Goal: Find specific page/section: Find specific page/section

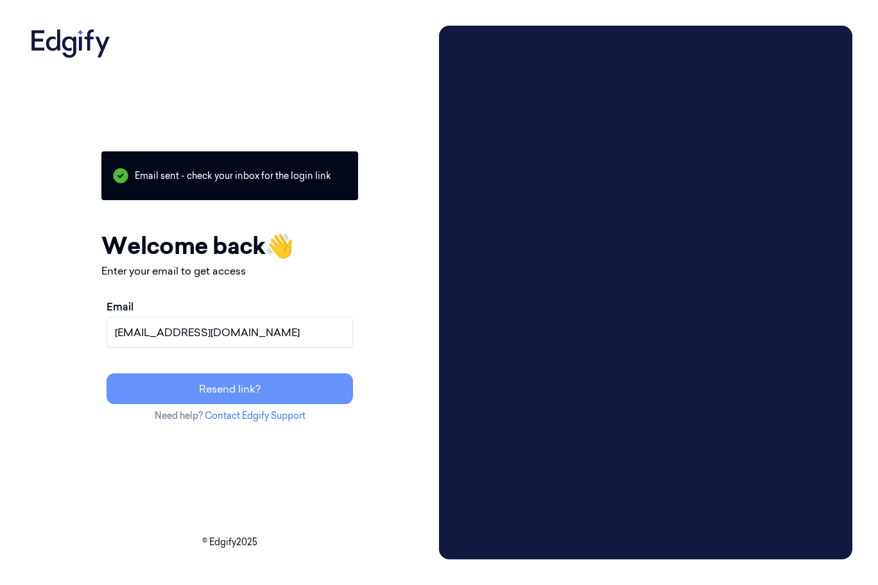
click at [251, 389] on button "Resend link?" at bounding box center [230, 388] width 246 height 31
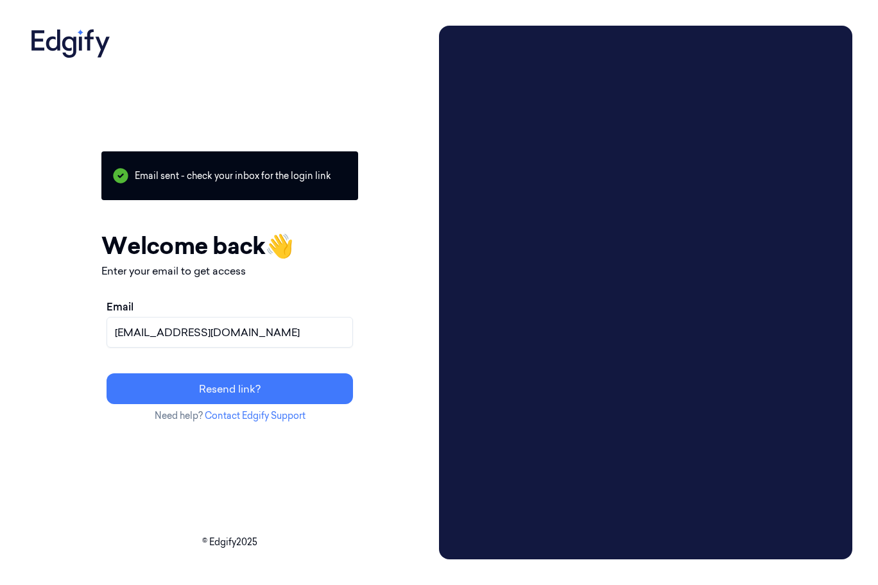
drag, startPoint x: 257, startPoint y: 332, endPoint x: 1, endPoint y: 343, distance: 256.3
click at [1, 343] on div "Your session expired - please log in again Email sent - check your inbox for th…" at bounding box center [439, 292] width 878 height 585
paste input "ofercoh"
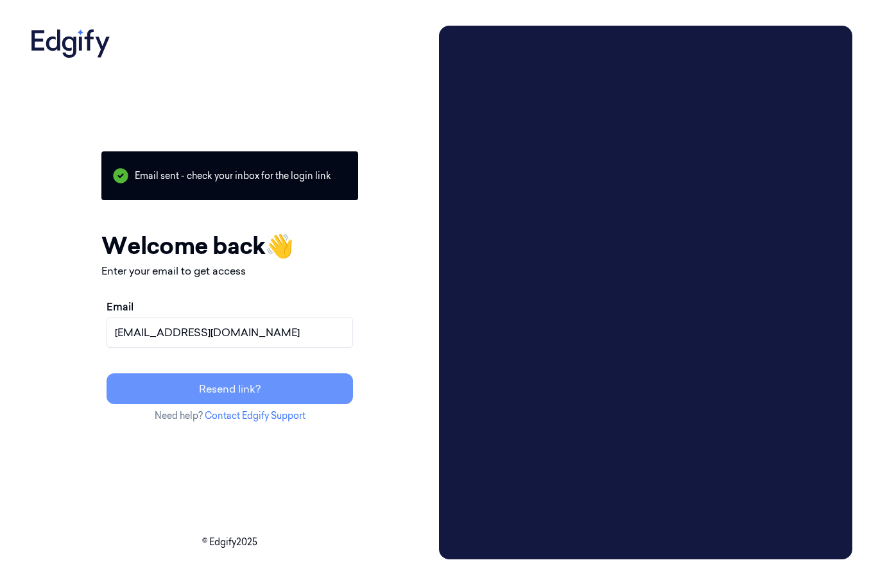
type input "[EMAIL_ADDRESS][DOMAIN_NAME]"
click at [243, 380] on button "Resend link?" at bounding box center [230, 388] width 246 height 31
click at [242, 384] on button "Resend link?" at bounding box center [230, 388] width 246 height 31
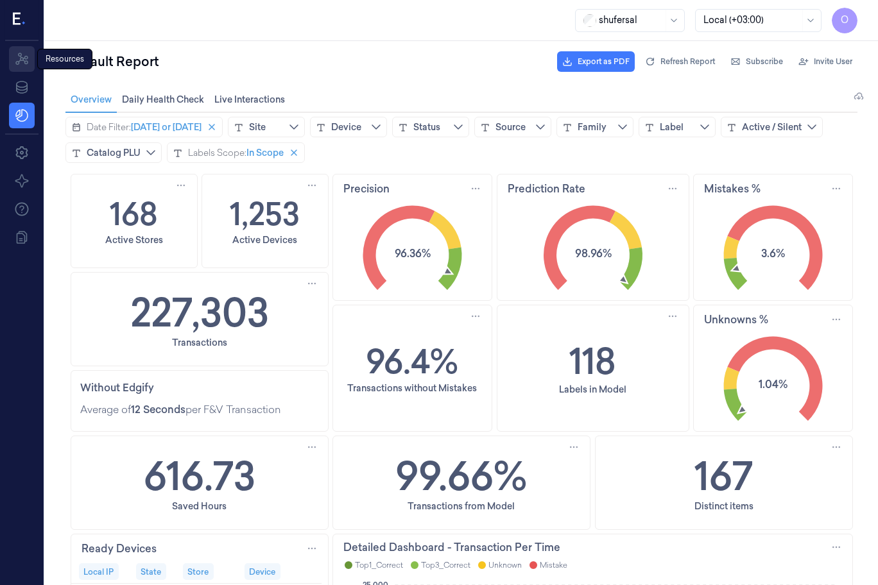
click at [19, 60] on icon at bounding box center [21, 58] width 15 height 15
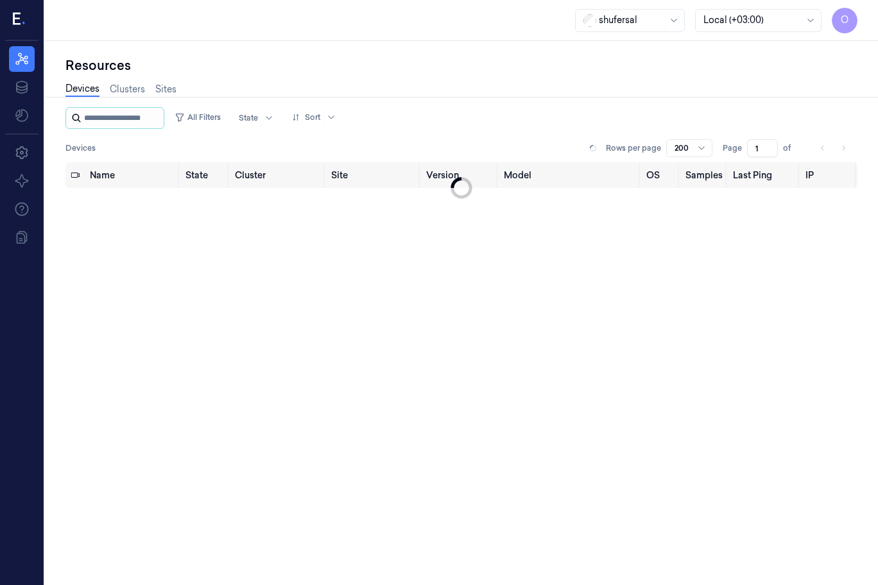
click at [114, 117] on input "string" at bounding box center [122, 118] width 77 height 21
type input "*"
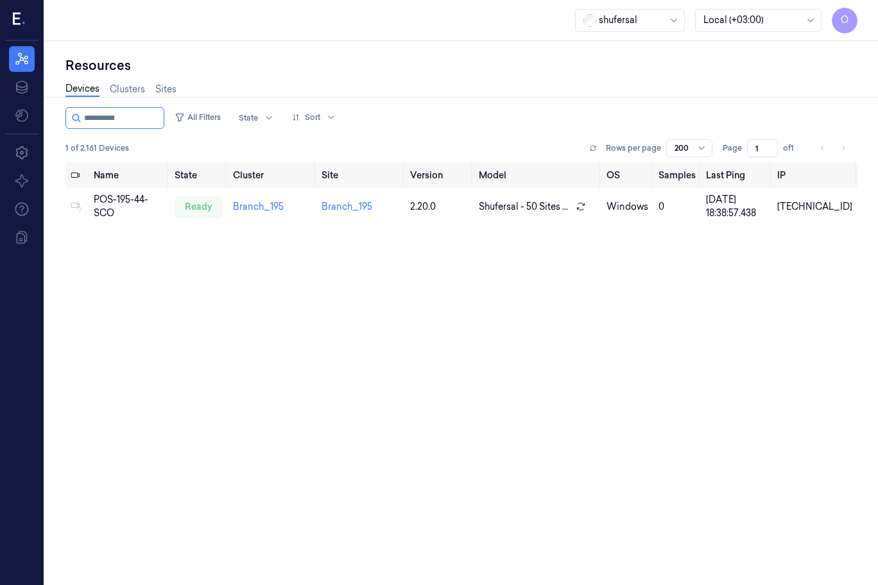
type input "**********"
click at [142, 118] on input "string" at bounding box center [122, 118] width 77 height 21
click at [133, 205] on div "pos-159-44-CSS" at bounding box center [129, 206] width 71 height 13
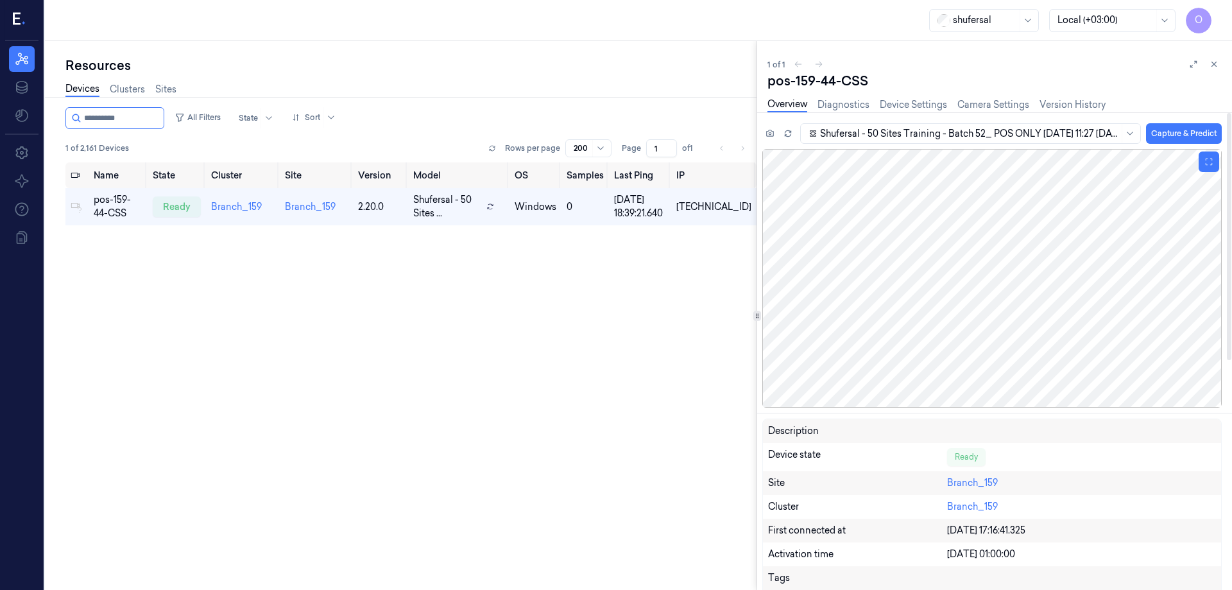
click at [877, 282] on div at bounding box center [991, 278] width 459 height 259
click at [139, 119] on input "string" at bounding box center [122, 118] width 77 height 21
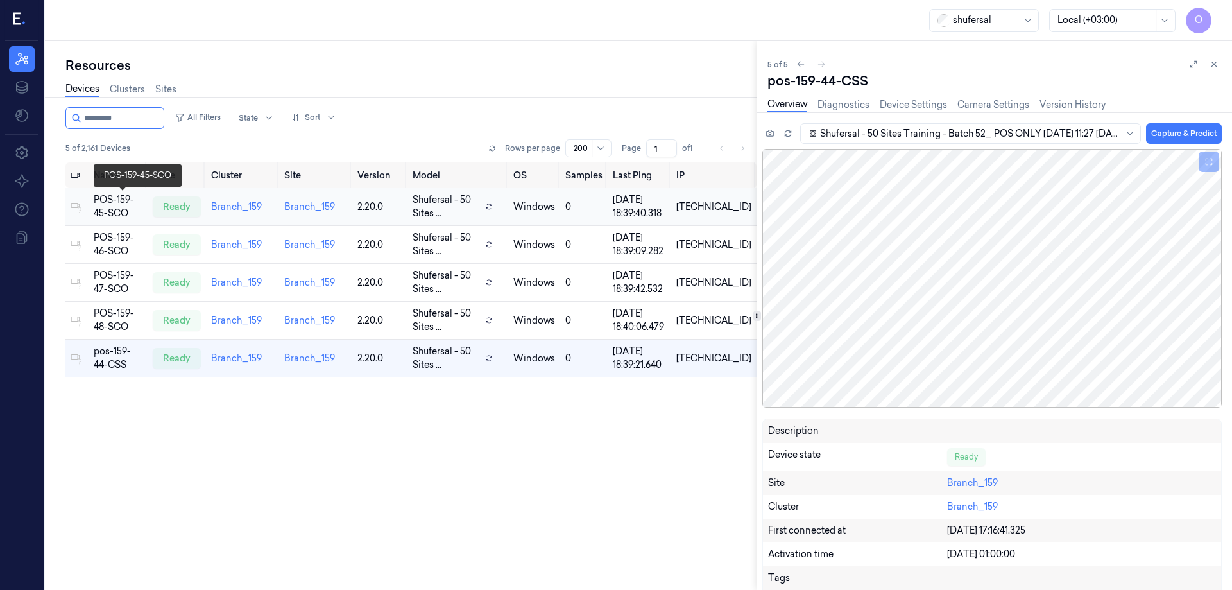
type input "*********"
click at [117, 203] on div "POS-159-45-SCO" at bounding box center [118, 206] width 49 height 27
click at [121, 360] on div "pos-159-44-CSS" at bounding box center [118, 358] width 49 height 27
click at [114, 203] on div "POS-159-45-SCO" at bounding box center [118, 206] width 49 height 27
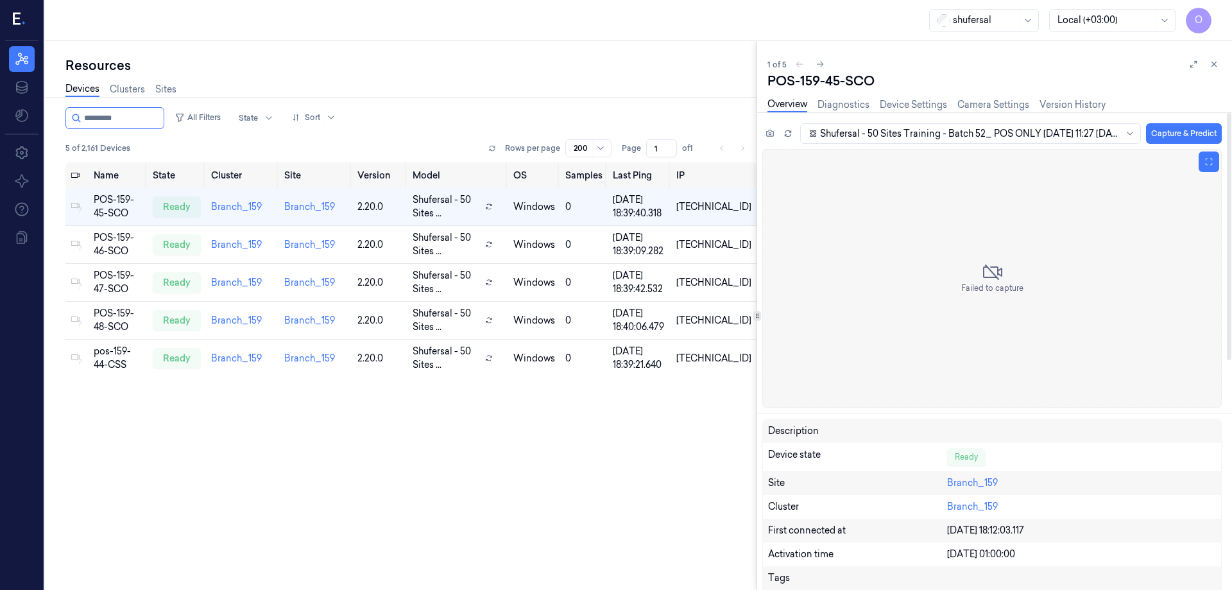
click at [877, 259] on div "Failed to capture" at bounding box center [991, 278] width 459 height 259
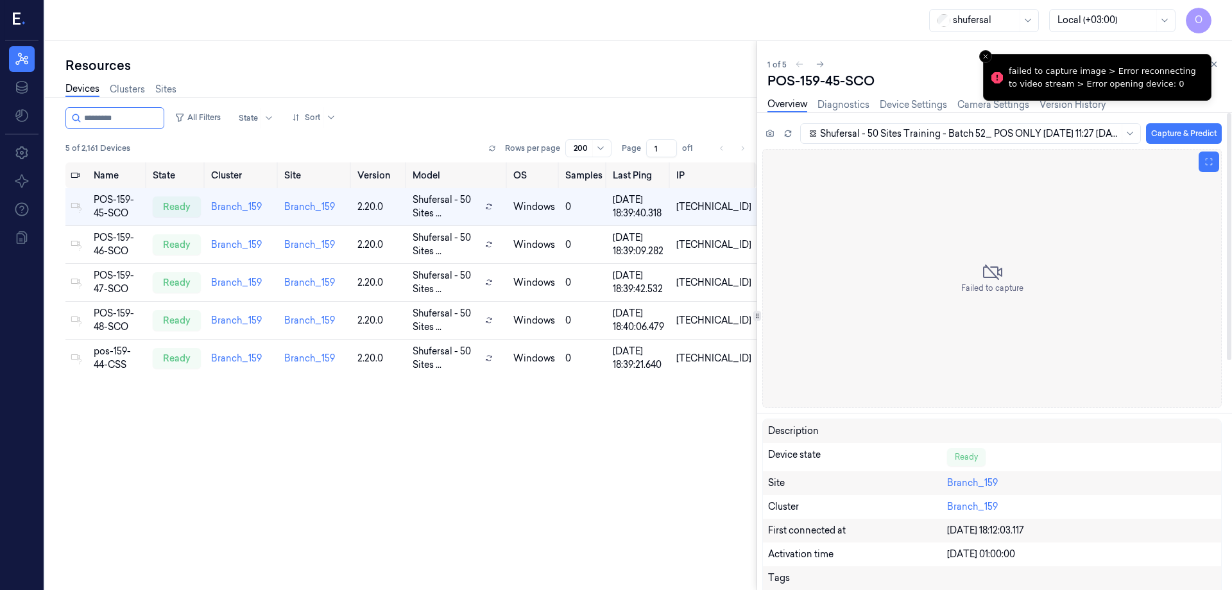
click at [877, 281] on icon at bounding box center [992, 272] width 21 height 21
click at [877, 136] on button "Capture & Predict" at bounding box center [1184, 133] width 76 height 21
click at [877, 133] on div at bounding box center [969, 133] width 299 height 13
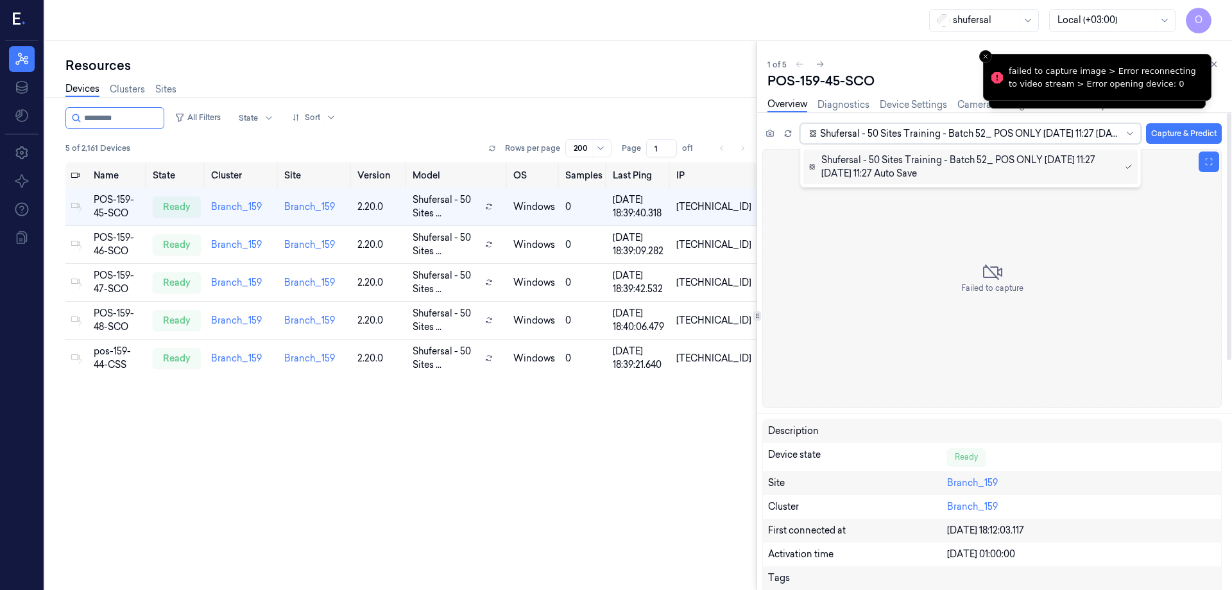
click at [877, 320] on div "Failed to capture" at bounding box center [991, 278] width 459 height 259
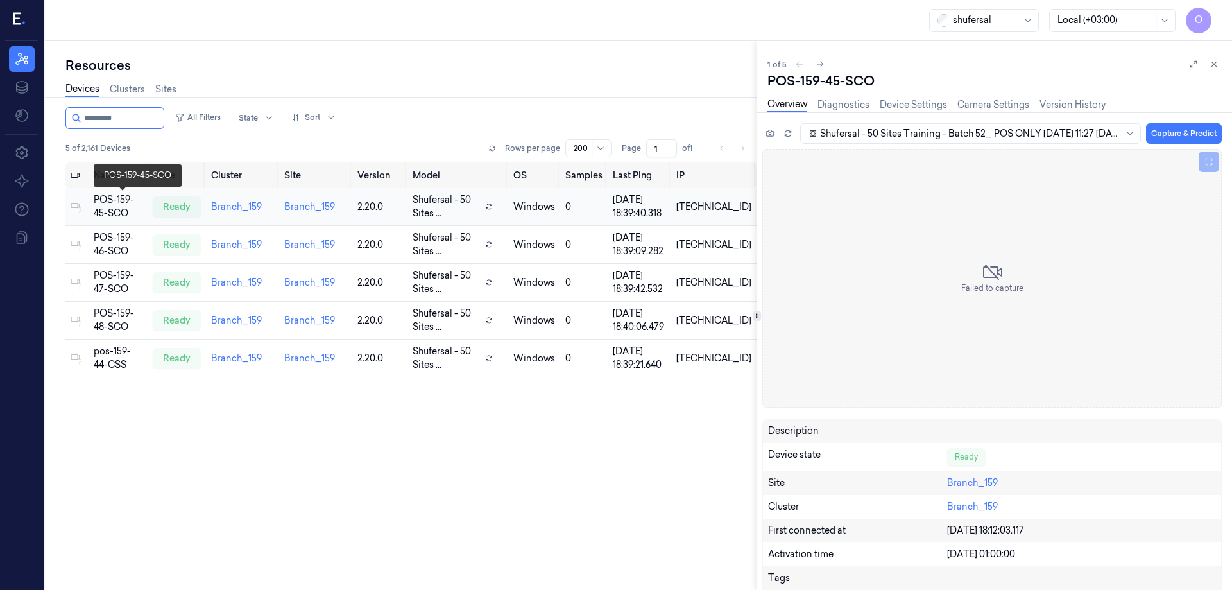
click at [126, 207] on div "POS-159-45-SCO" at bounding box center [118, 206] width 49 height 27
click at [877, 276] on div "Failed to capture" at bounding box center [991, 278] width 459 height 259
click at [877, 276] on div at bounding box center [991, 278] width 459 height 259
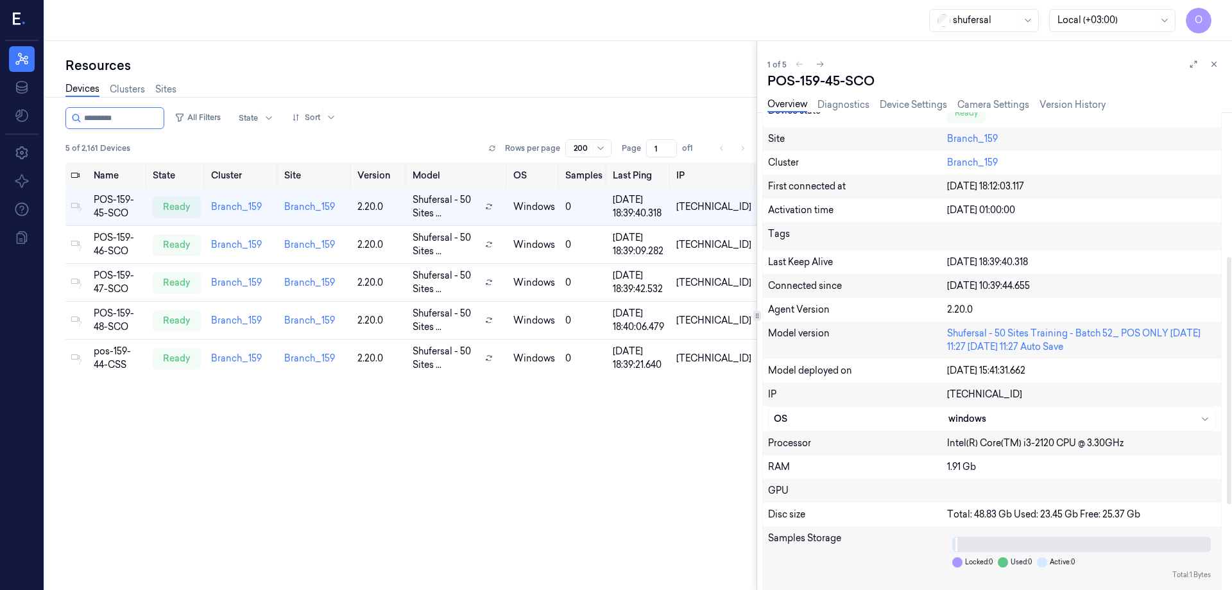
scroll to position [443, 0]
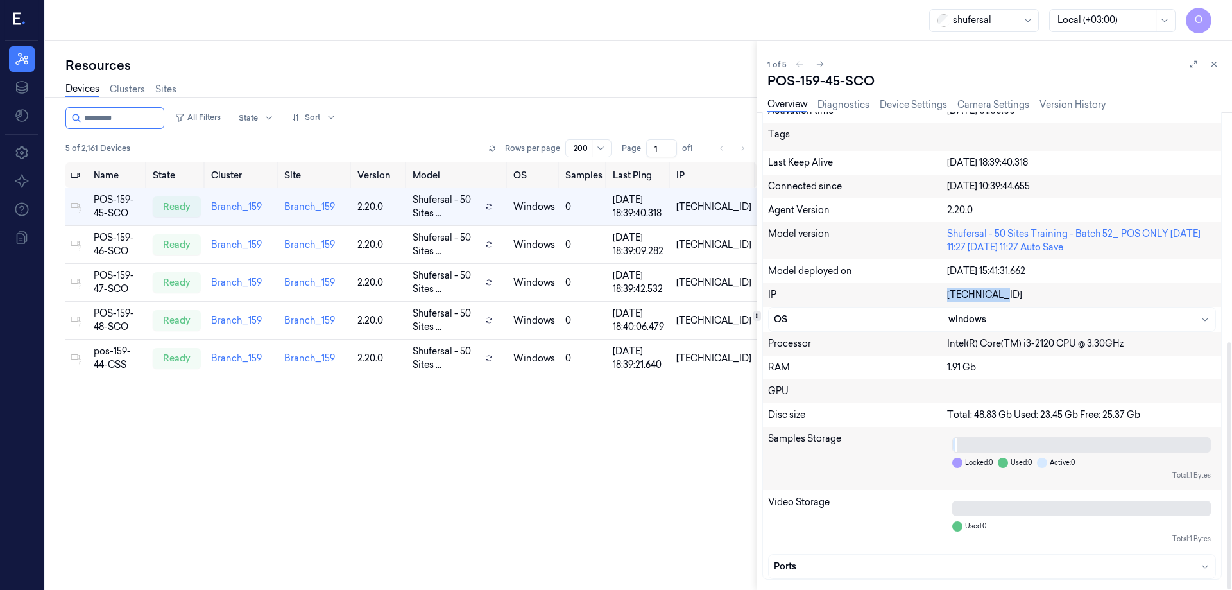
drag, startPoint x: 990, startPoint y: 293, endPoint x: 936, endPoint y: 295, distance: 53.3
click at [877, 295] on div "IP [TECHNICAL_ID]" at bounding box center [992, 295] width 458 height 24
copy div "[TECHNICAL_ID]"
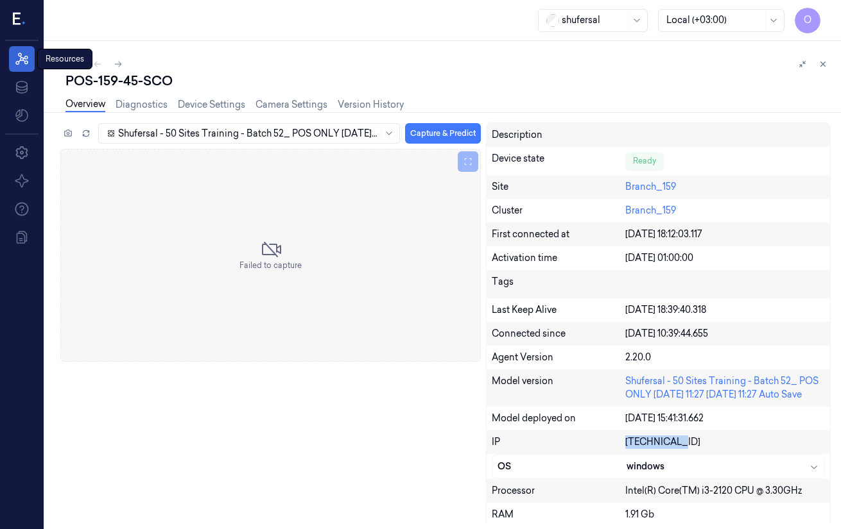
drag, startPoint x: 20, startPoint y: 57, endPoint x: 29, endPoint y: 62, distance: 10.0
click at [20, 57] on icon at bounding box center [21, 58] width 15 height 15
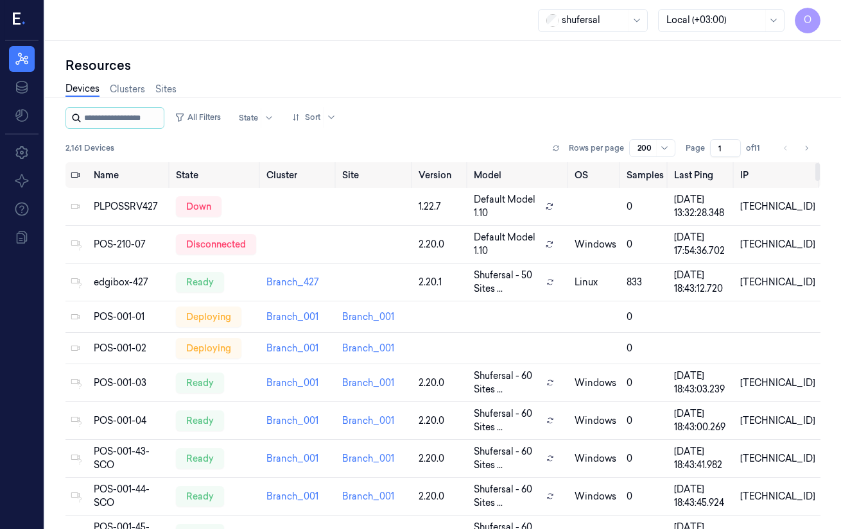
click at [120, 117] on input "string" at bounding box center [122, 118] width 77 height 21
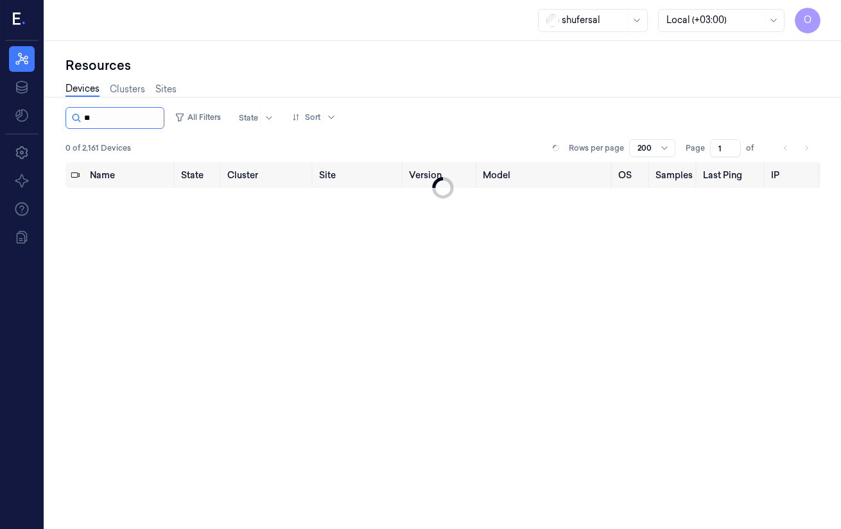
type input "*"
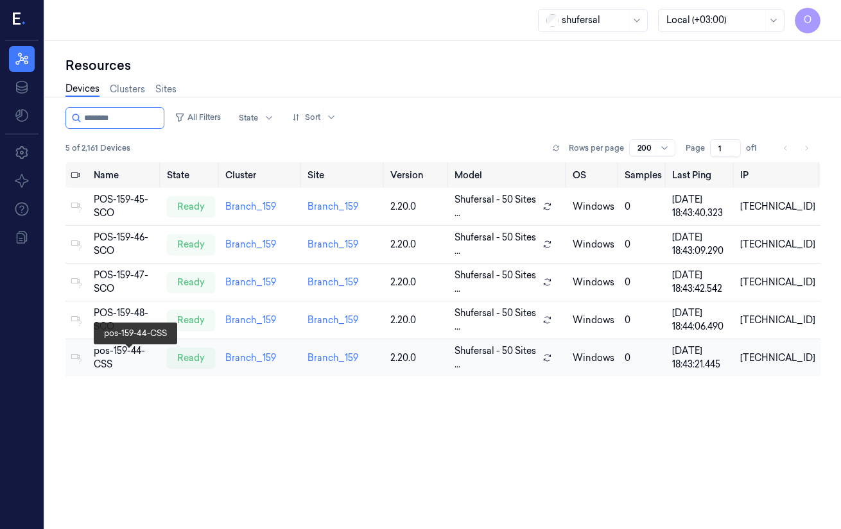
click at [127, 359] on div "pos-159-44-CSS" at bounding box center [125, 358] width 63 height 27
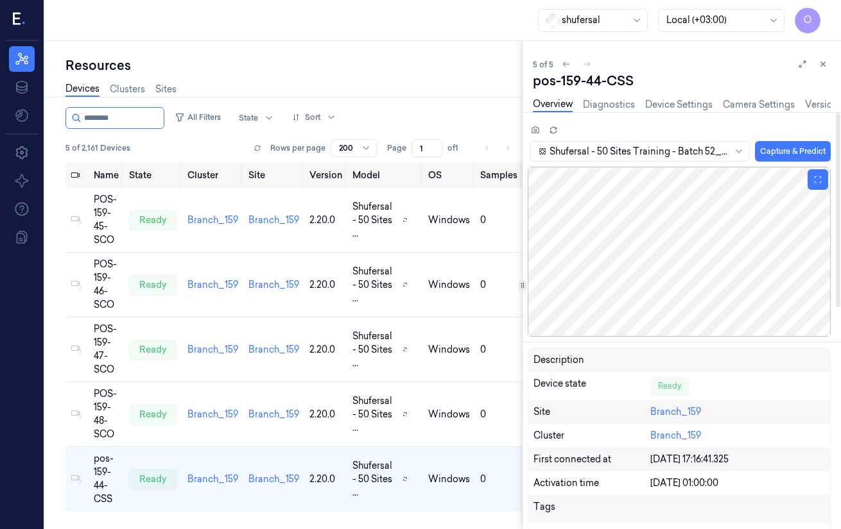
click at [660, 261] on div at bounding box center [679, 252] width 303 height 170
click at [272, 51] on div "Resources Devices Clusters Sites All Filters State Sort 5 of 2,161 Devices Rows…" at bounding box center [283, 285] width 477 height 488
click at [646, 244] on div at bounding box center [679, 252] width 303 height 170
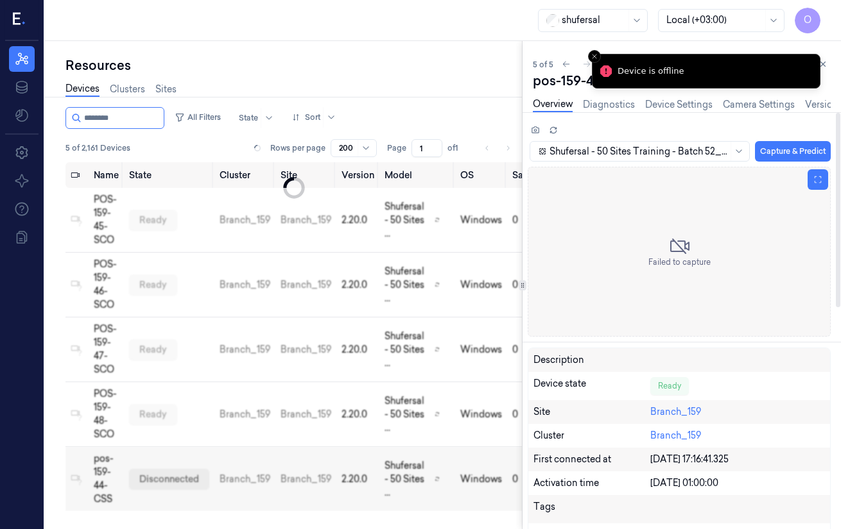
click at [646, 260] on div "Failed to capture" at bounding box center [679, 252] width 303 height 170
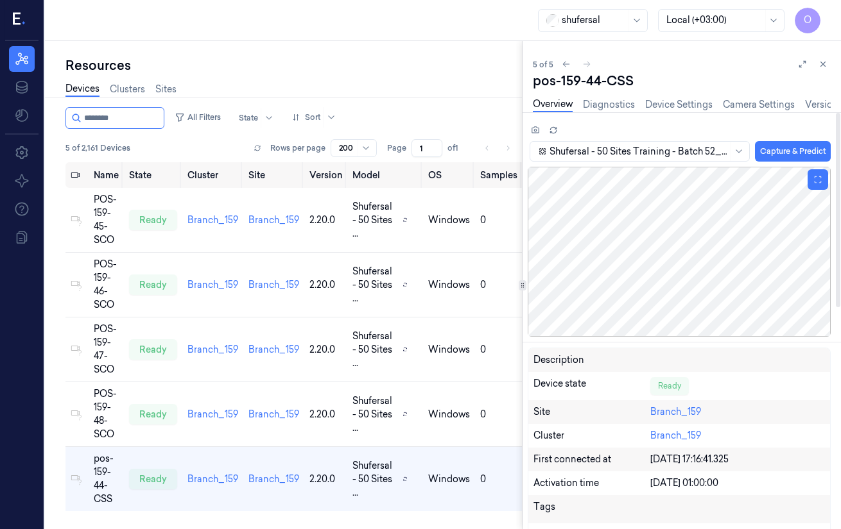
click at [646, 262] on div at bounding box center [679, 252] width 303 height 170
click at [669, 245] on div at bounding box center [679, 252] width 303 height 170
click at [129, 123] on input "string" at bounding box center [122, 118] width 77 height 21
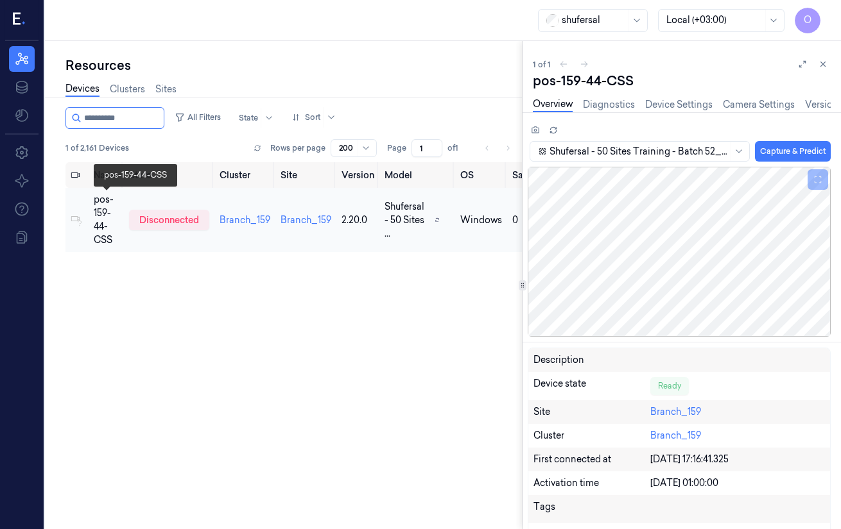
type input "**********"
click at [94, 219] on div "pos-159-44-CSS" at bounding box center [106, 220] width 25 height 54
click at [653, 239] on div at bounding box center [679, 252] width 303 height 170
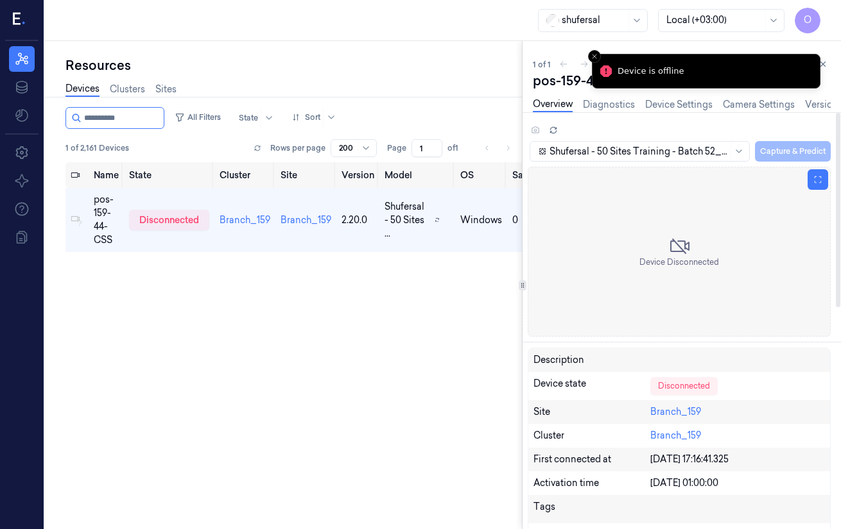
click at [651, 253] on div "Device Disconnected" at bounding box center [679, 252] width 80 height 32
click at [649, 265] on span "Device Disconnected" at bounding box center [679, 263] width 80 height 12
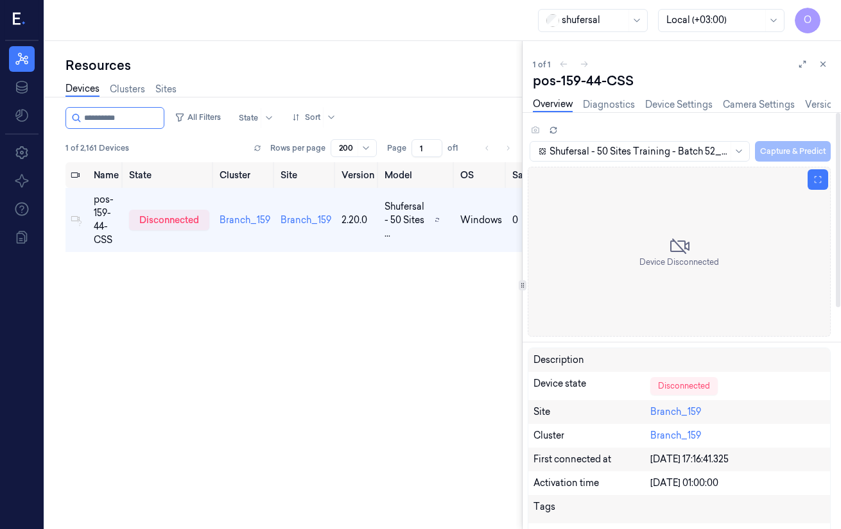
click at [670, 255] on icon at bounding box center [679, 246] width 21 height 21
click at [678, 253] on icon at bounding box center [679, 246] width 21 height 21
click at [683, 245] on icon at bounding box center [679, 246] width 21 height 21
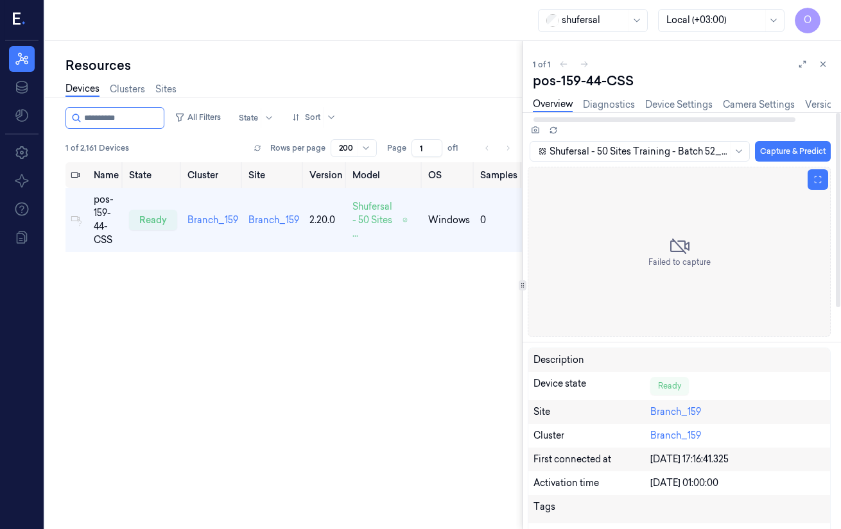
click at [669, 268] on span "Failed to capture" at bounding box center [679, 263] width 62 height 12
click at [672, 234] on div at bounding box center [679, 252] width 303 height 170
click at [668, 234] on div at bounding box center [679, 252] width 303 height 170
click at [667, 234] on div at bounding box center [679, 252] width 303 height 170
click at [662, 261] on div at bounding box center [679, 252] width 303 height 170
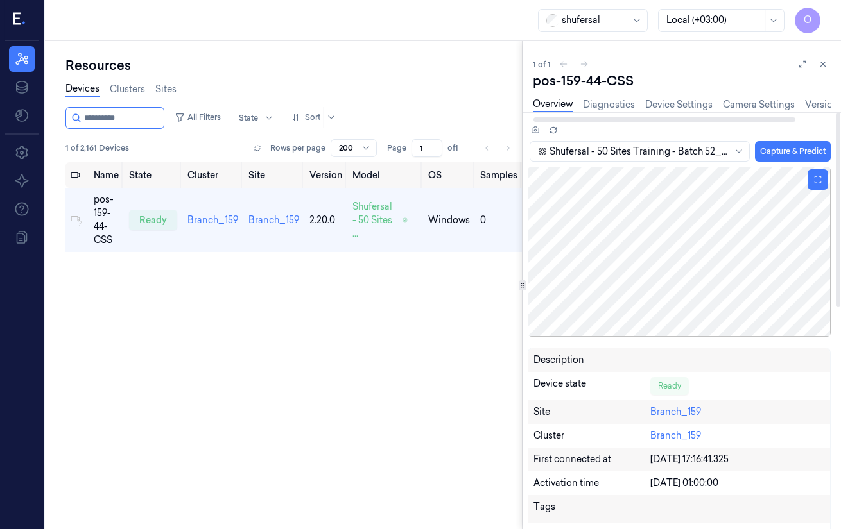
click at [626, 261] on div at bounding box center [679, 252] width 303 height 170
click at [691, 268] on div at bounding box center [679, 252] width 303 height 170
click at [689, 270] on div at bounding box center [679, 252] width 303 height 170
click at [704, 264] on div at bounding box center [679, 252] width 303 height 170
click at [691, 277] on div at bounding box center [679, 252] width 303 height 170
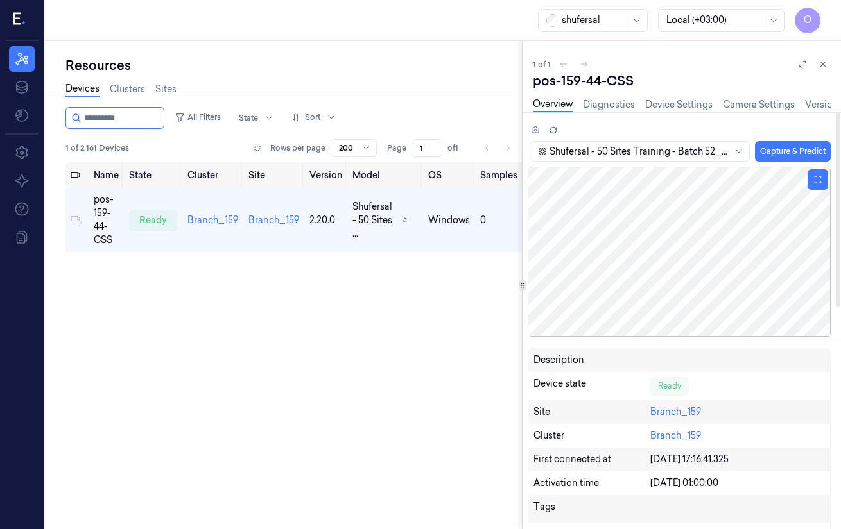
click at [691, 277] on div at bounding box center [679, 252] width 303 height 170
click at [683, 259] on div at bounding box center [679, 252] width 303 height 170
click at [685, 258] on div at bounding box center [679, 252] width 303 height 170
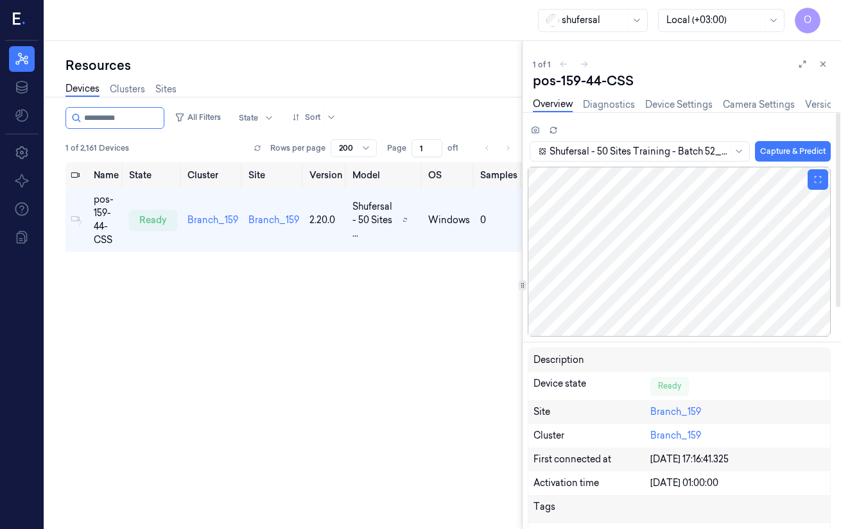
click at [672, 228] on div at bounding box center [679, 252] width 303 height 170
click at [679, 231] on div at bounding box center [679, 252] width 303 height 170
click at [606, 246] on div at bounding box center [679, 252] width 303 height 170
click at [662, 267] on div at bounding box center [679, 252] width 303 height 170
click at [151, 120] on input "string" at bounding box center [122, 118] width 77 height 21
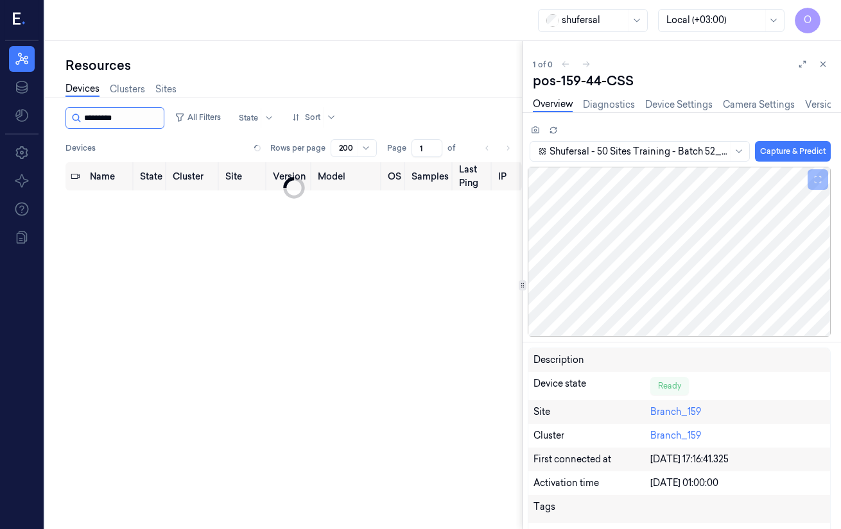
type input "**********"
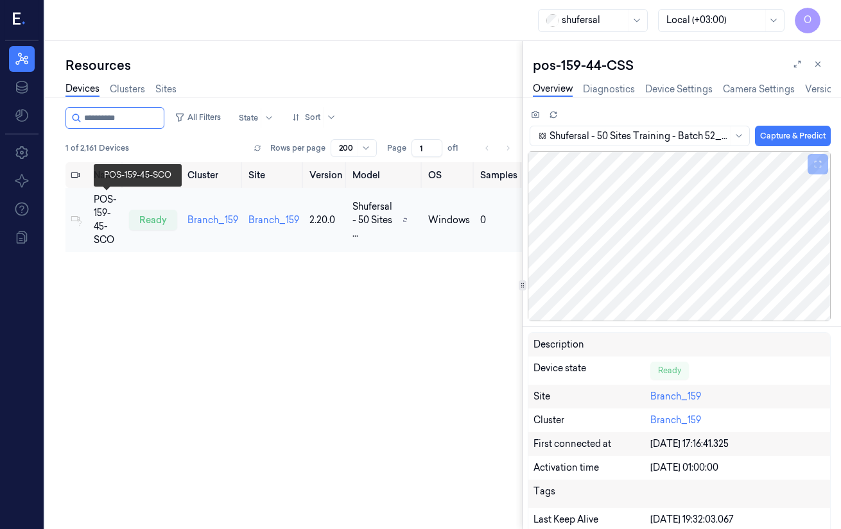
click at [103, 216] on div "POS-159-45-SCO" at bounding box center [106, 220] width 25 height 54
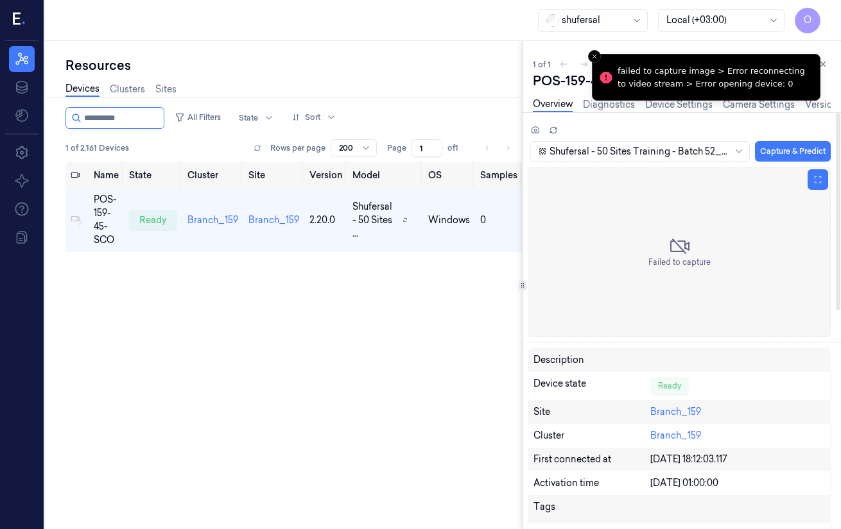
click at [687, 236] on icon at bounding box center [679, 246] width 21 height 21
click at [671, 250] on icon at bounding box center [679, 246] width 19 height 15
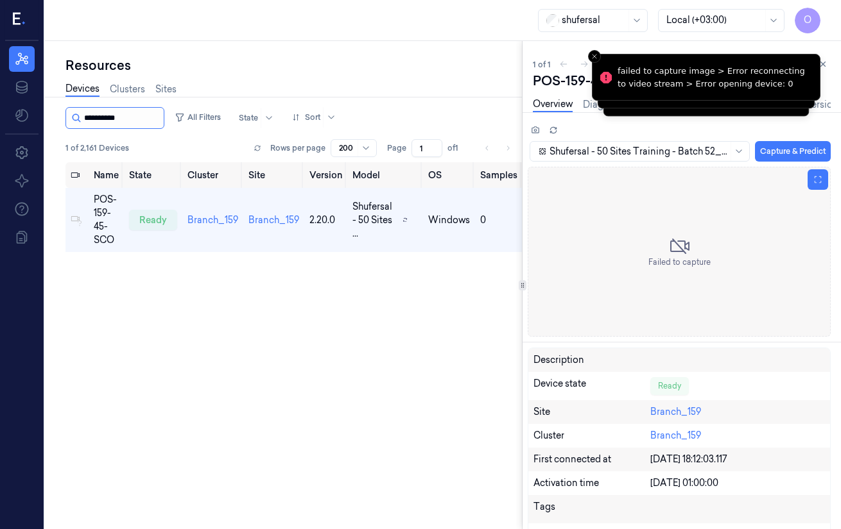
click at [160, 122] on input "string" at bounding box center [122, 118] width 77 height 21
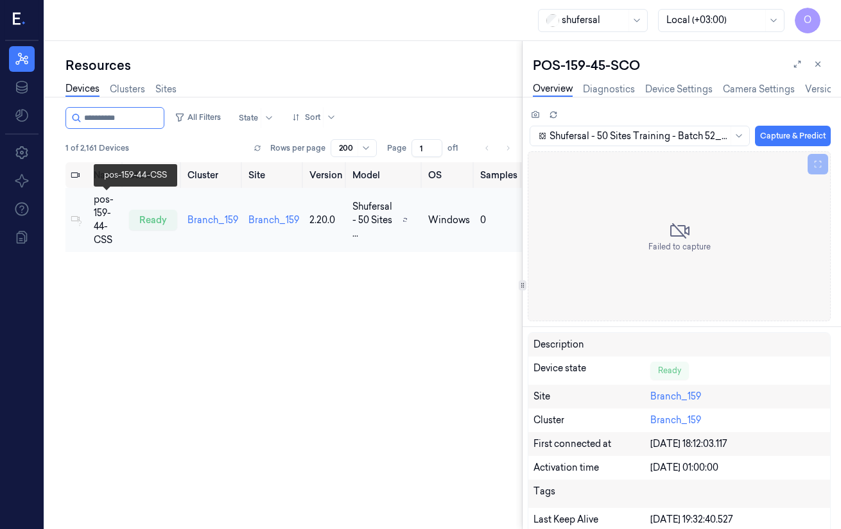
type input "**********"
click at [104, 219] on div "pos-159-44-CSS" at bounding box center [106, 220] width 25 height 54
